Goal: Find specific page/section: Find specific page/section

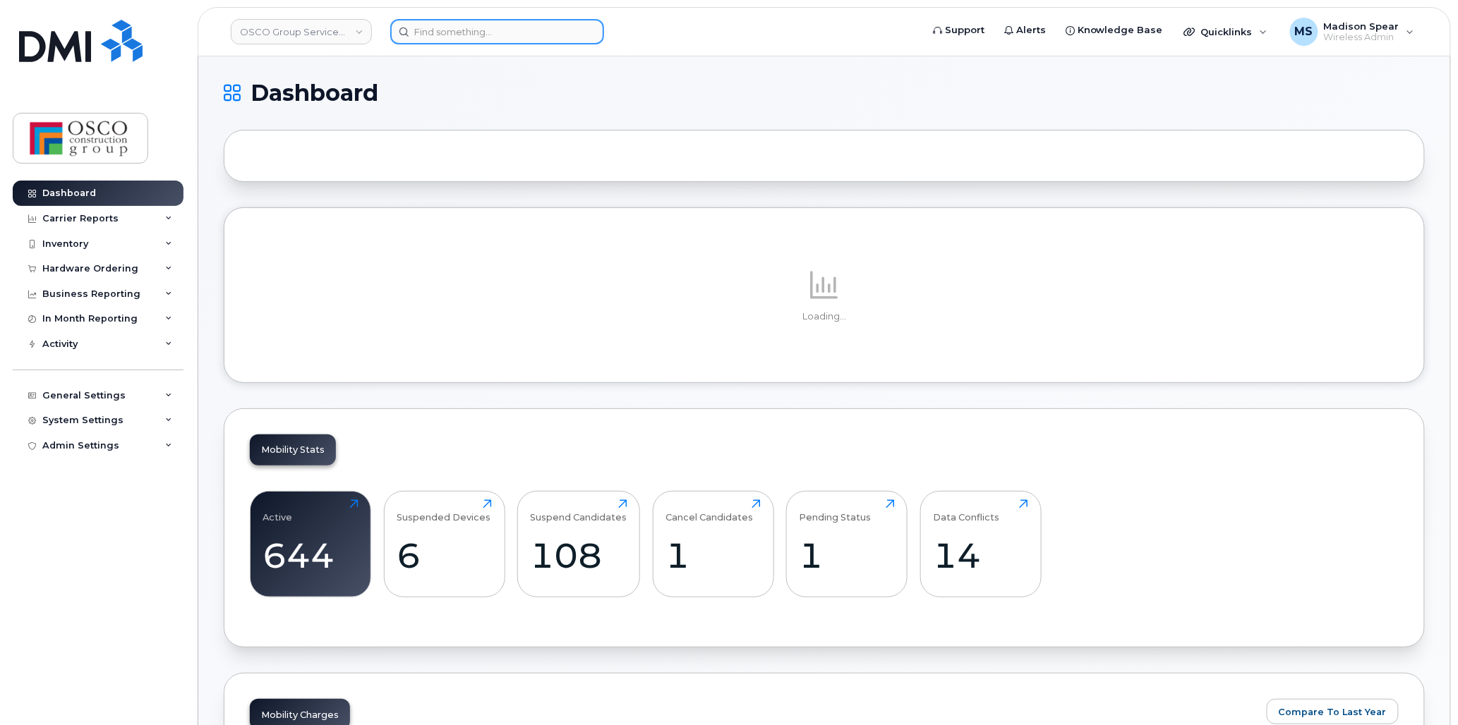
click at [503, 32] on input at bounding box center [497, 31] width 214 height 25
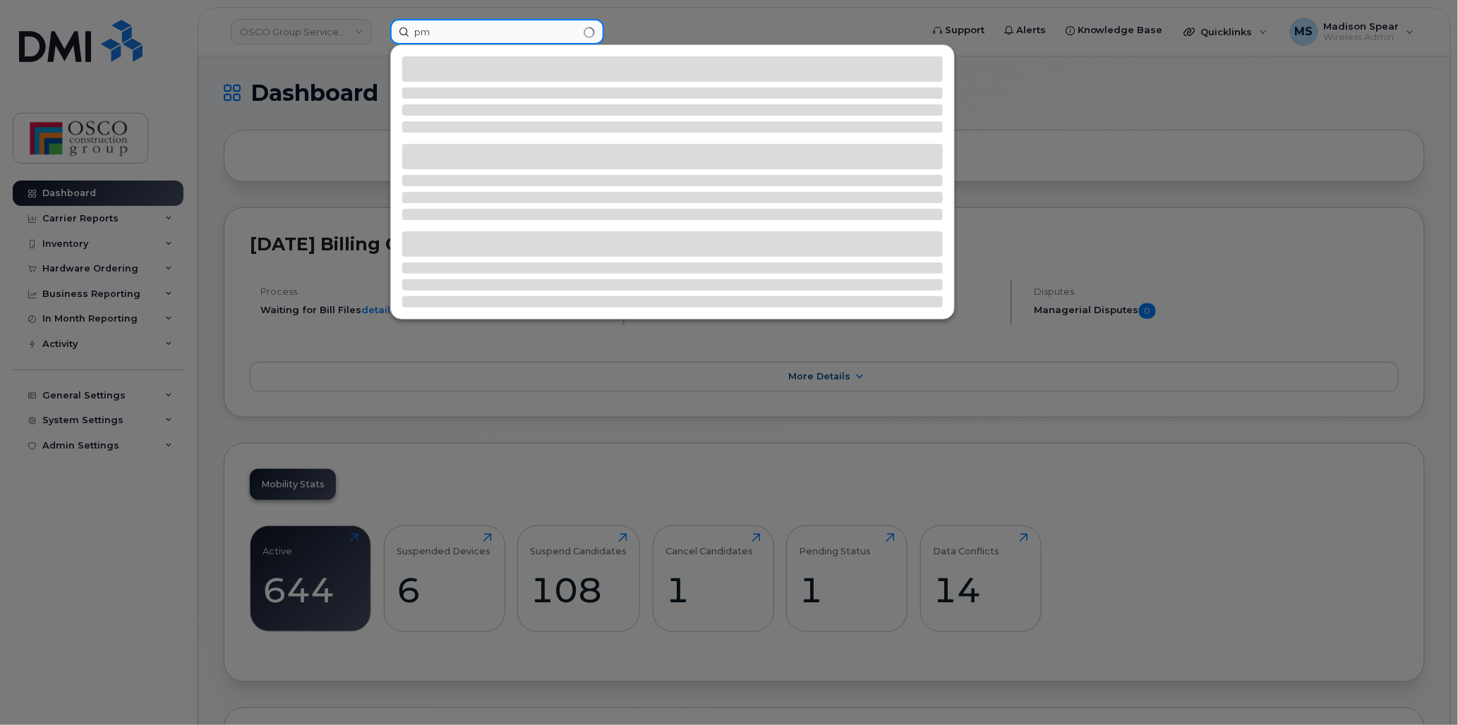
type input "p"
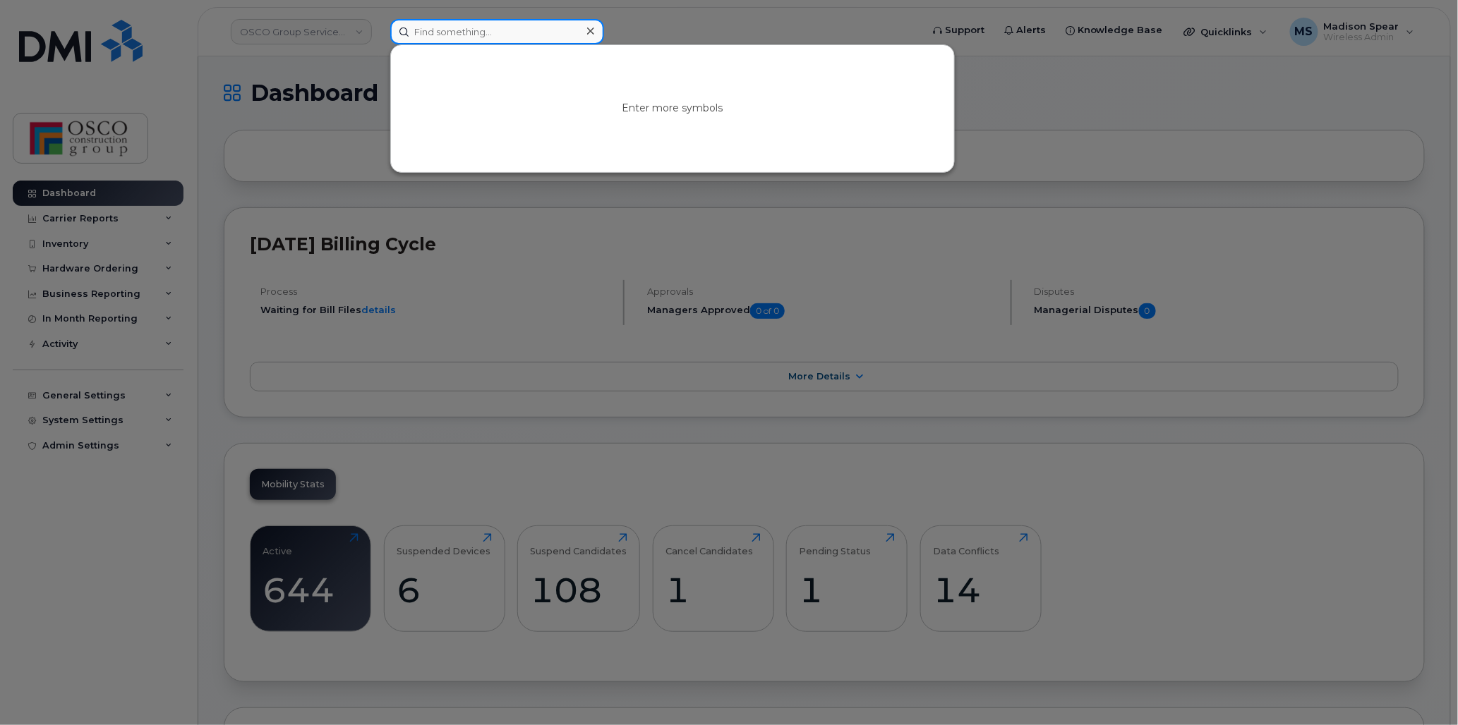
click at [427, 28] on input at bounding box center [497, 31] width 214 height 25
type input "2"
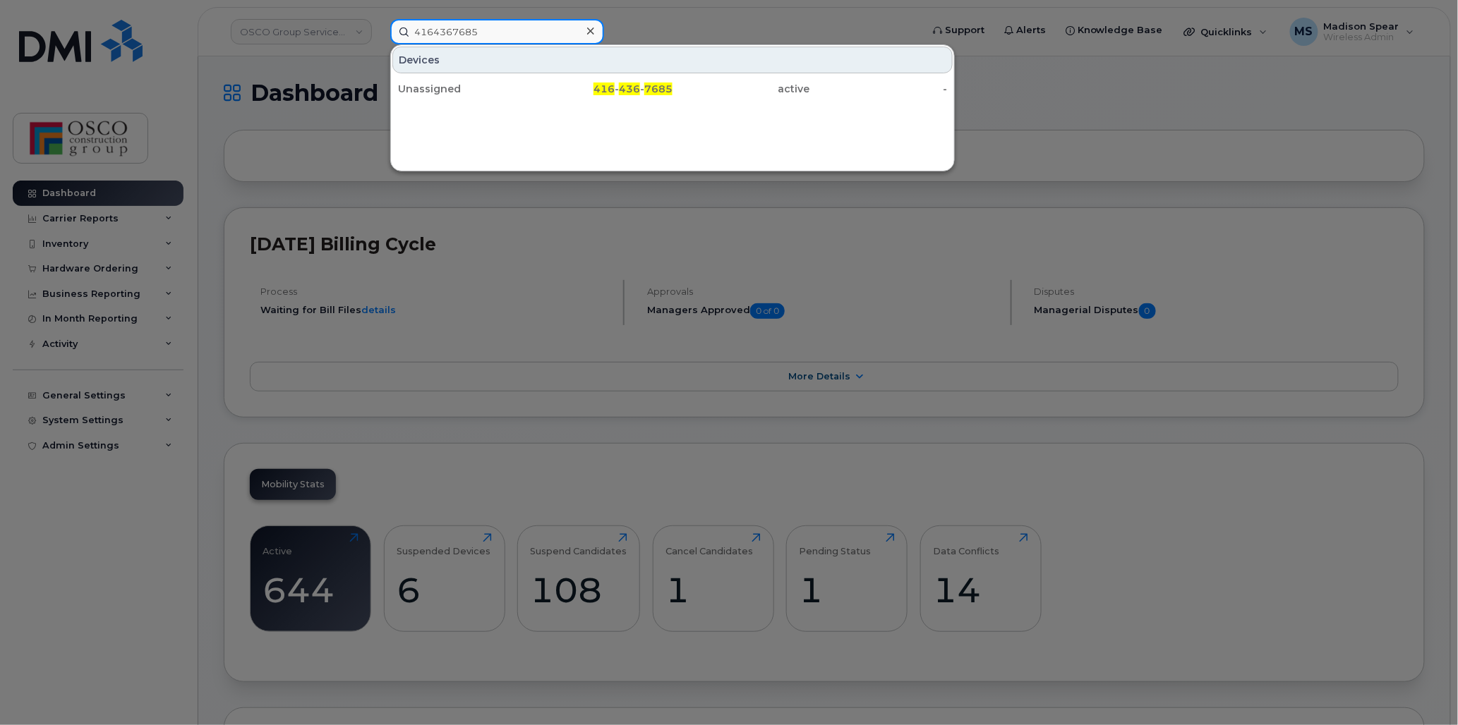
type input "4164367685"
click at [512, 85] on div "Unassigned" at bounding box center [467, 89] width 138 height 14
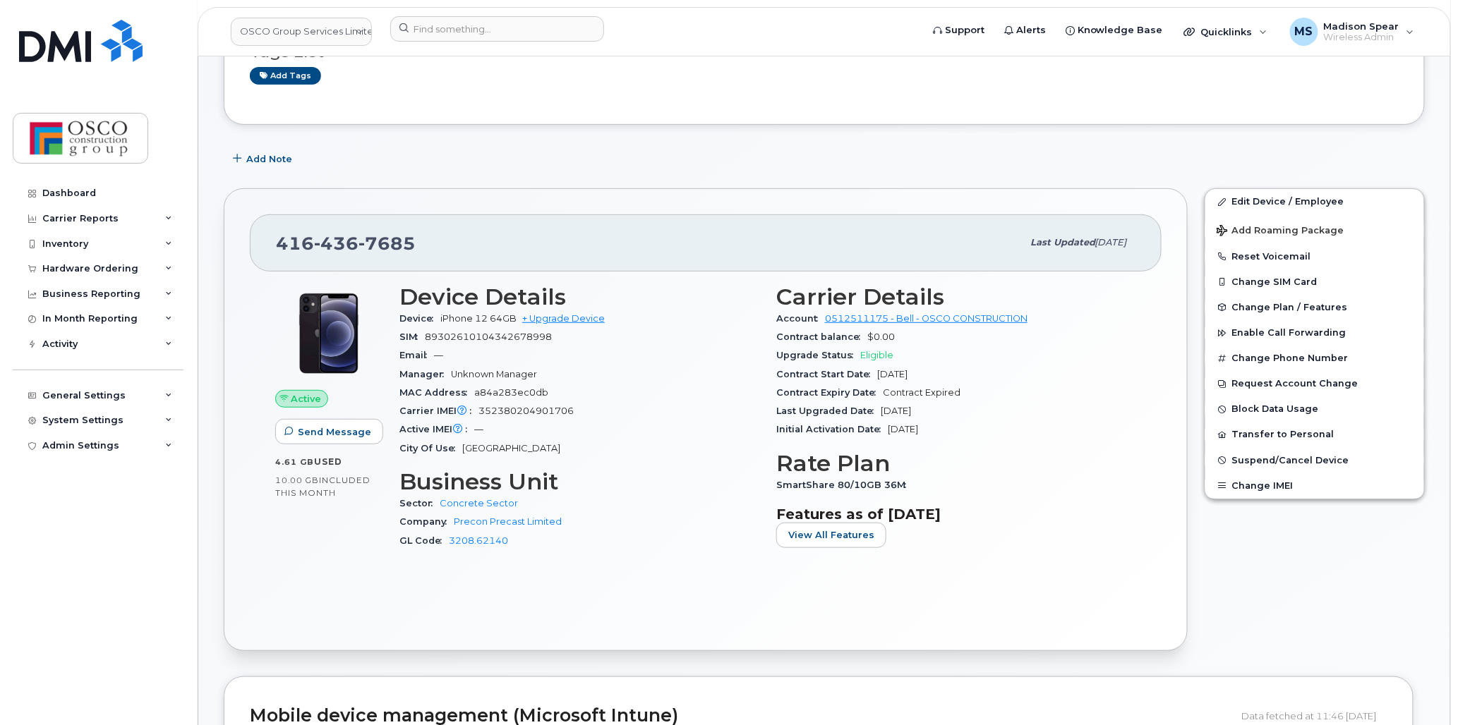
scroll to position [157, 0]
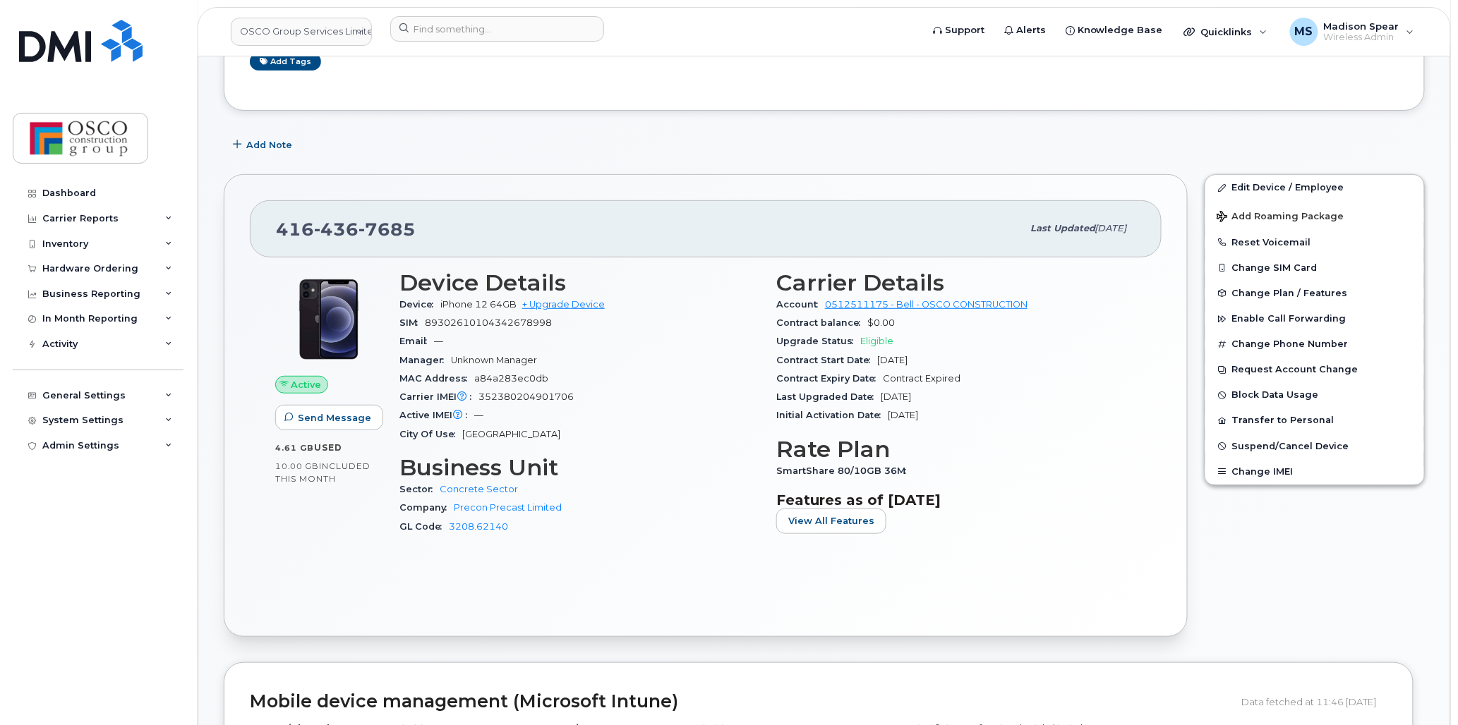
click at [404, 224] on span "7685" at bounding box center [386, 229] width 57 height 21
click at [404, 223] on span "7685" at bounding box center [386, 229] width 57 height 21
copy span "416 436 7685"
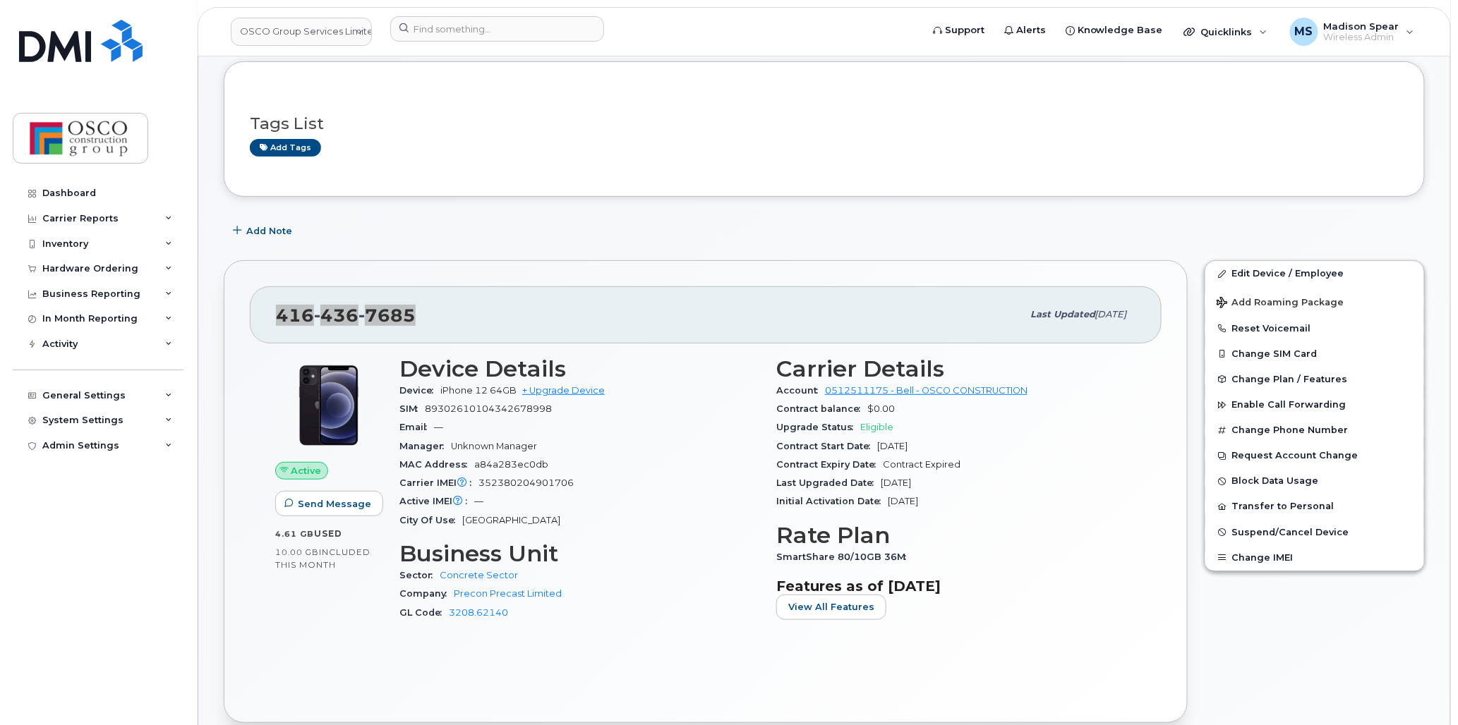
scroll to position [0, 0]
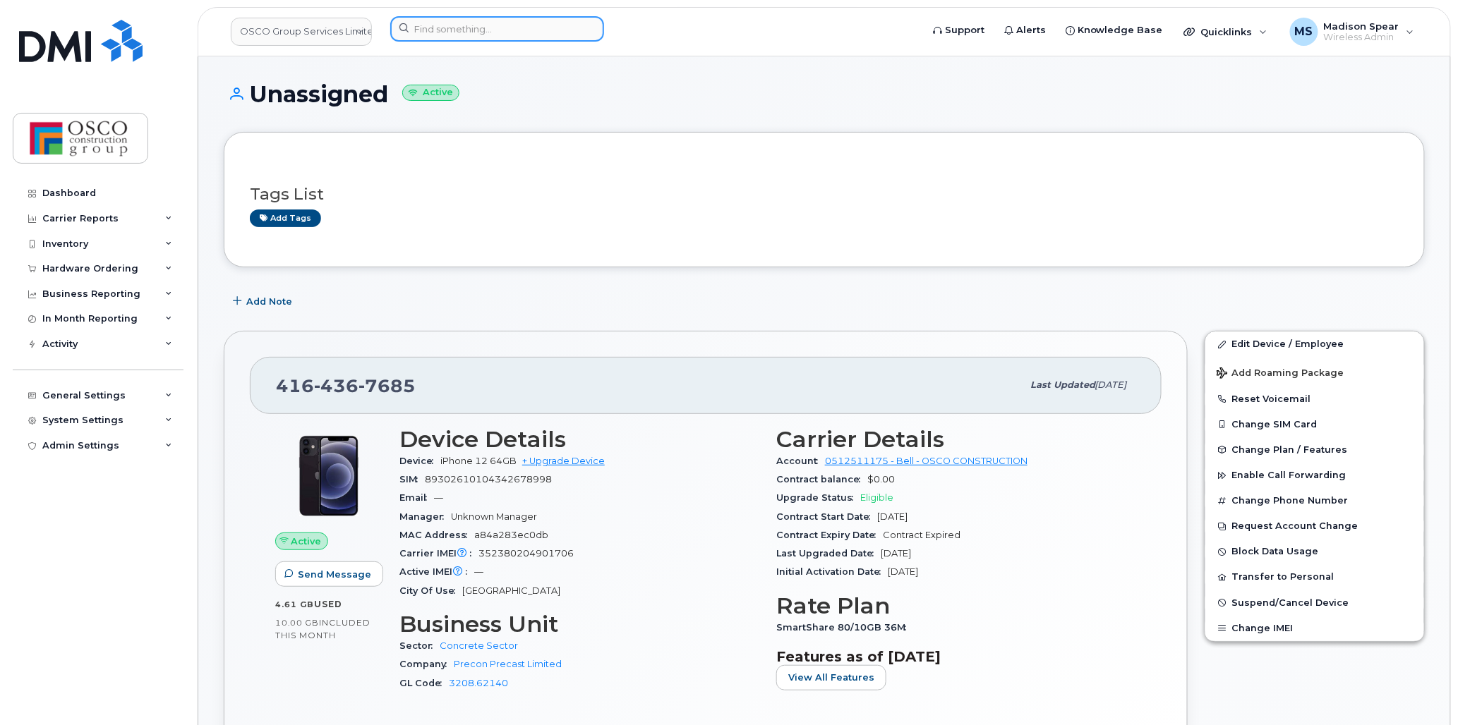
click at [457, 31] on input at bounding box center [497, 28] width 214 height 25
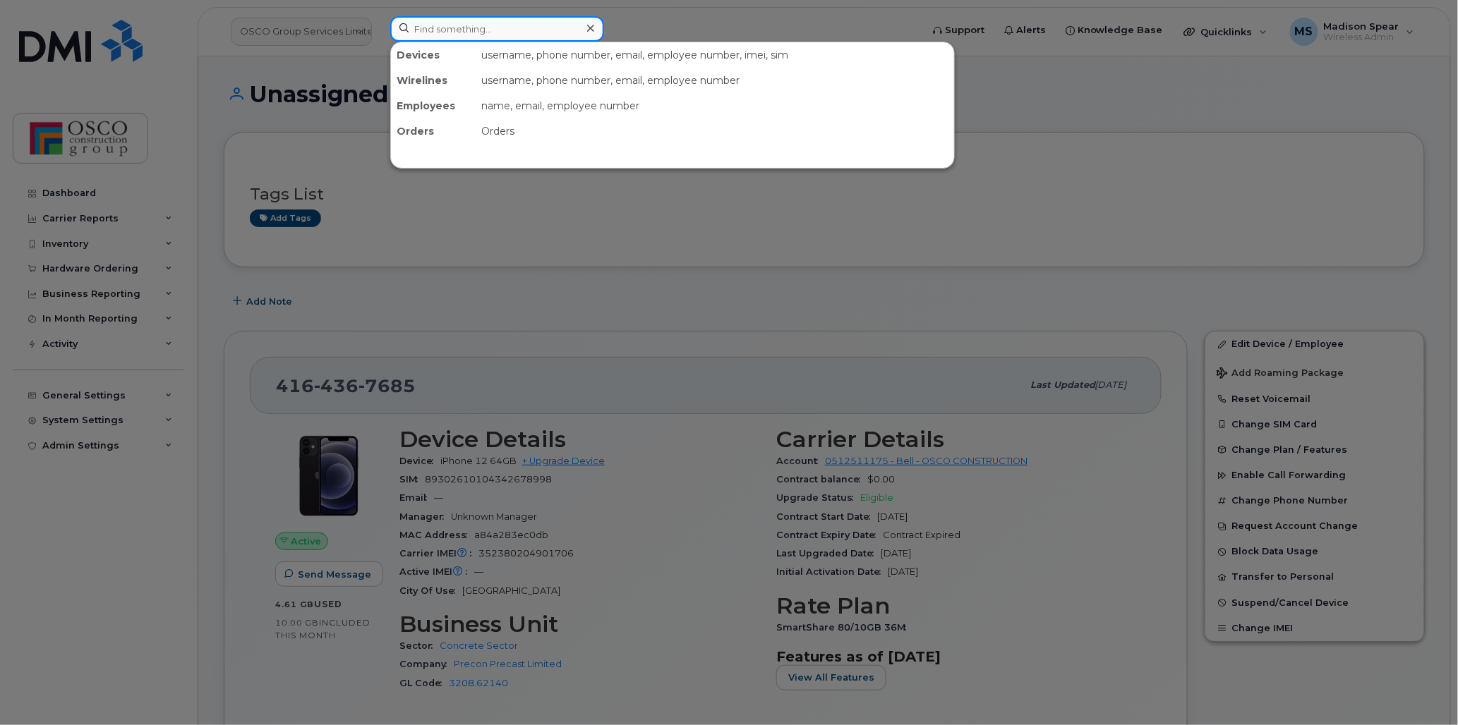
paste input "4165801105"
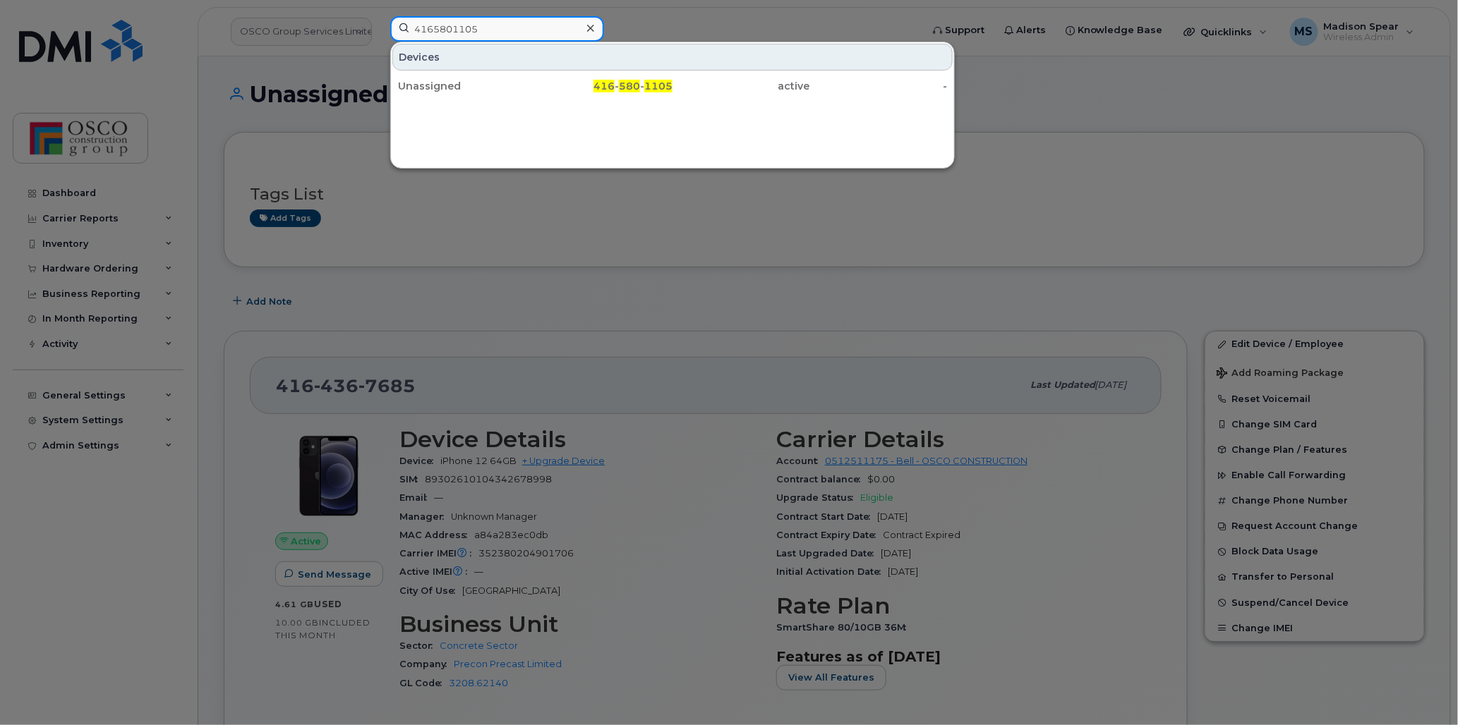
type input "4165801105"
click at [461, 85] on div "Unassigned" at bounding box center [467, 86] width 138 height 14
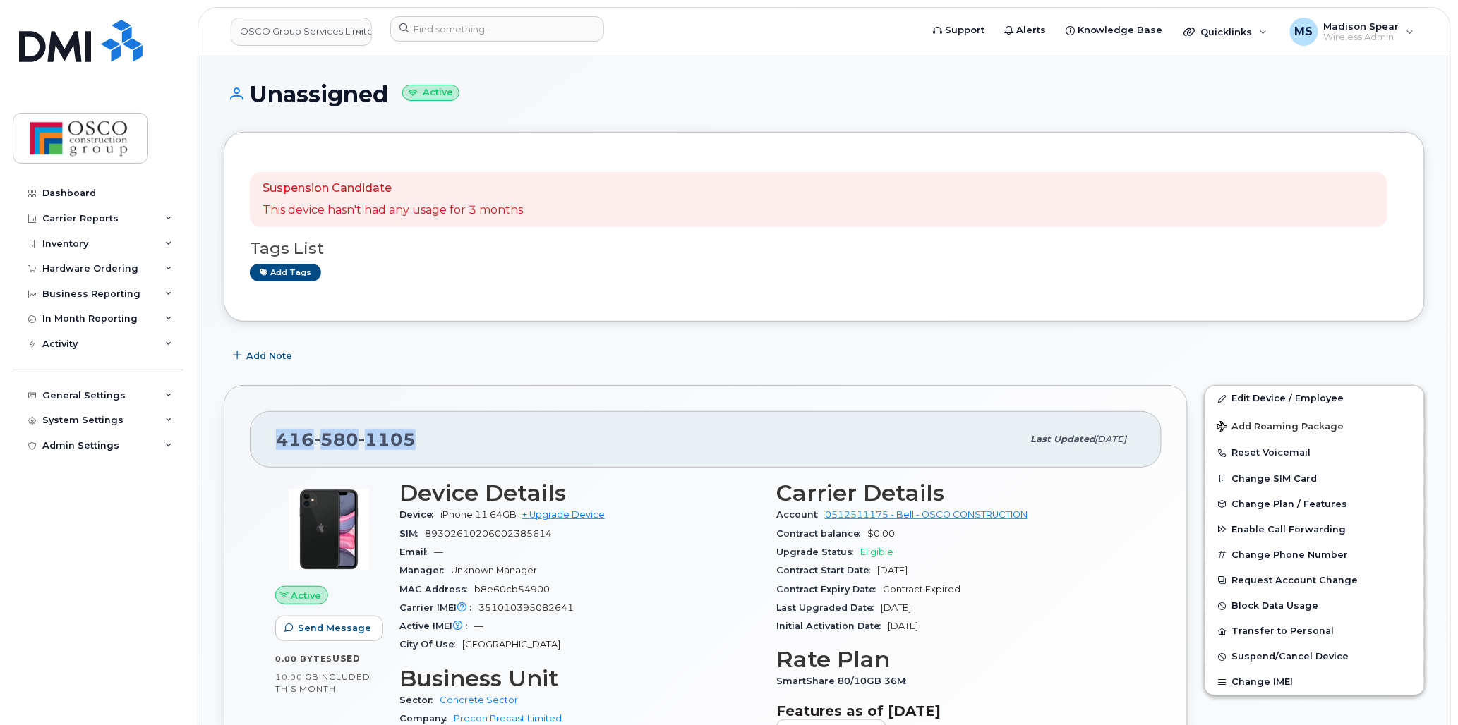
drag, startPoint x: 440, startPoint y: 438, endPoint x: 229, endPoint y: 441, distance: 211.0
click at [229, 441] on div "[PHONE_NUMBER] Last updated [DATE] Active Send Message 0.00 Bytes  used 10.00 G…" at bounding box center [706, 616] width 964 height 462
click at [160, 212] on div "Carrier Reports" at bounding box center [98, 218] width 171 height 25
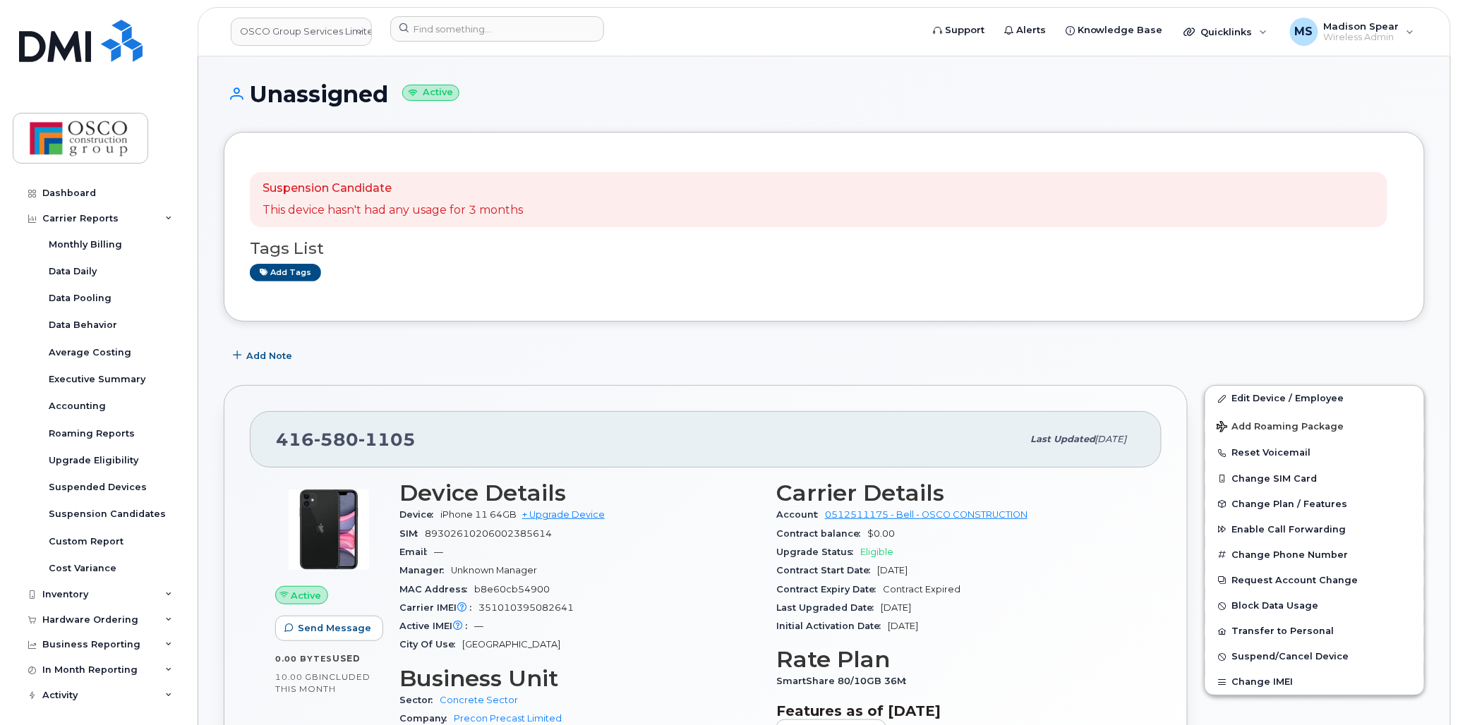
click at [160, 213] on div "Carrier Reports" at bounding box center [98, 218] width 171 height 25
